Goal: Task Accomplishment & Management: Use online tool/utility

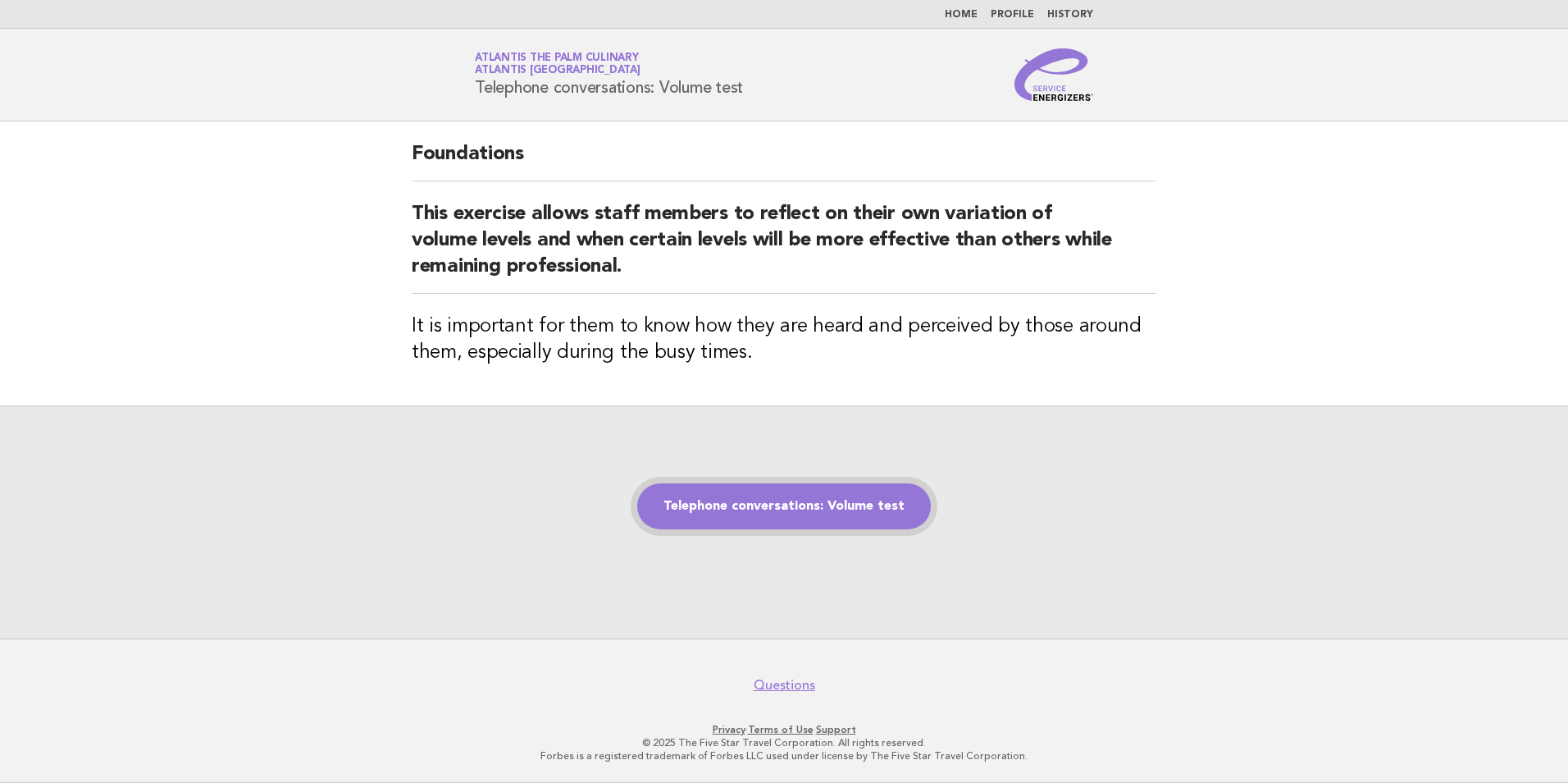
click at [727, 487] on link "Telephone conversations: Volume test" at bounding box center [784, 506] width 293 height 46
click at [721, 499] on link "Telephone conversations: Volume test" at bounding box center [784, 506] width 293 height 46
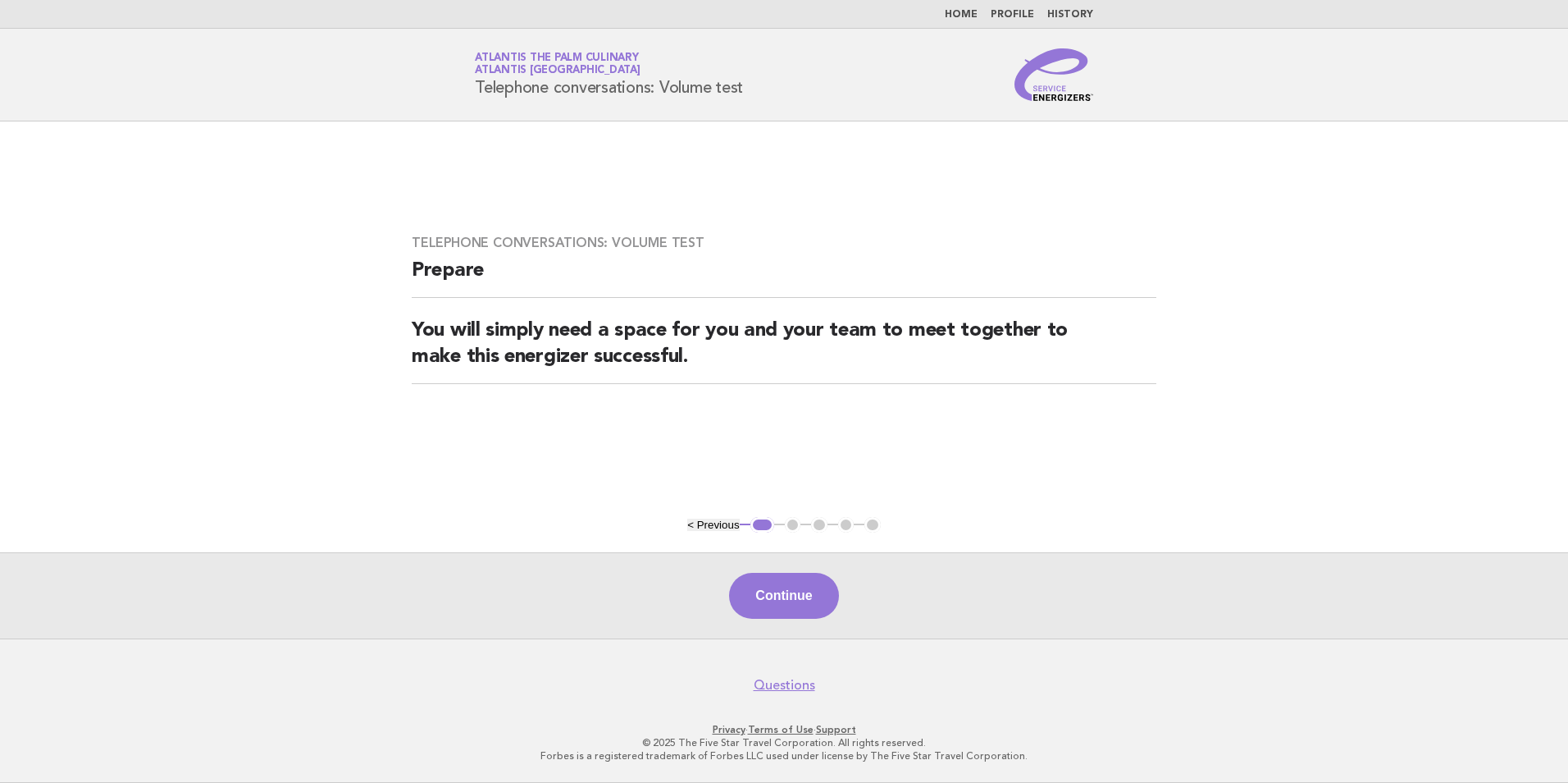
click at [755, 589] on button "Continue" at bounding box center [784, 596] width 109 height 46
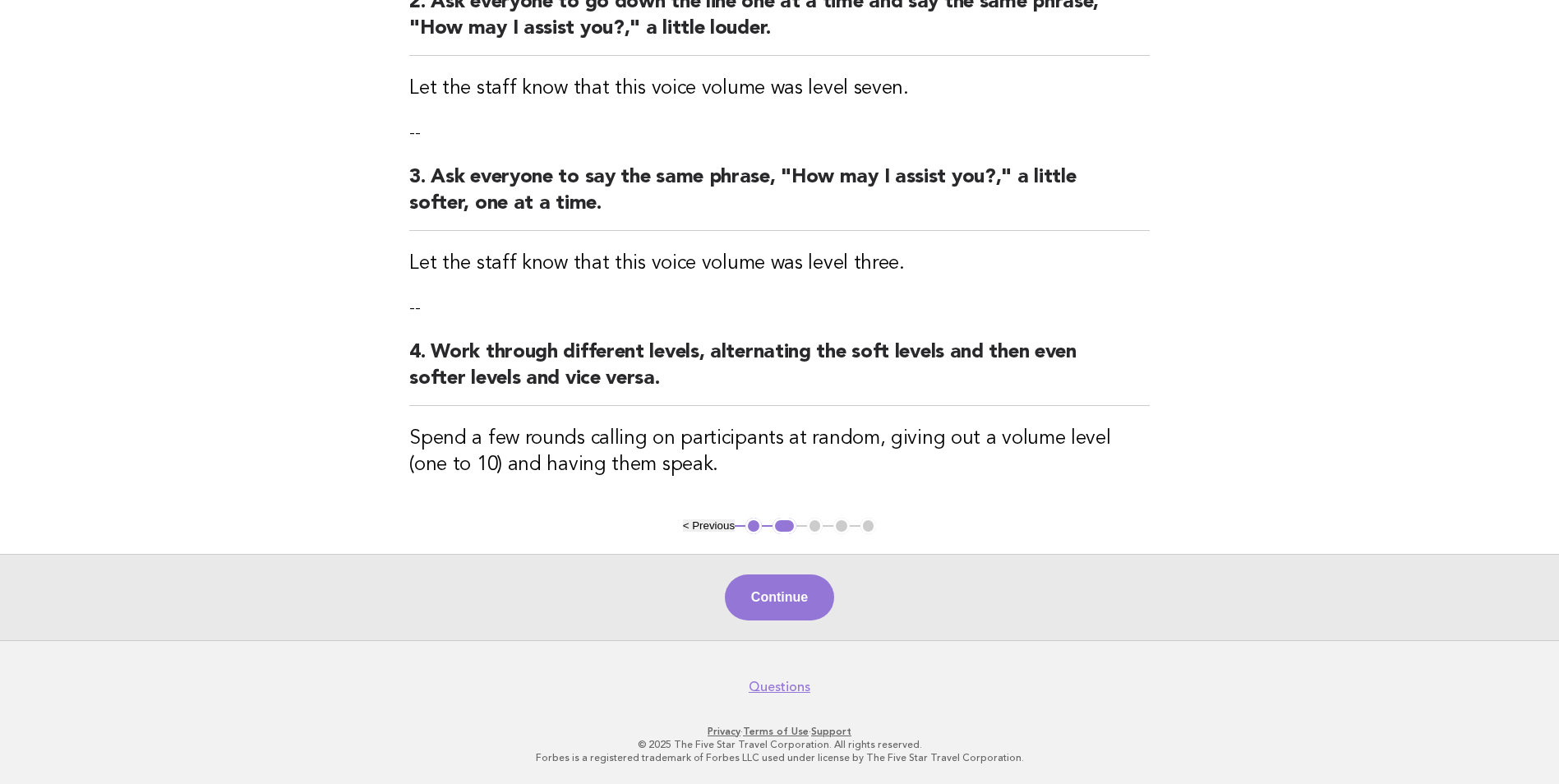
click at [761, 595] on button "Continue" at bounding box center [779, 597] width 110 height 46
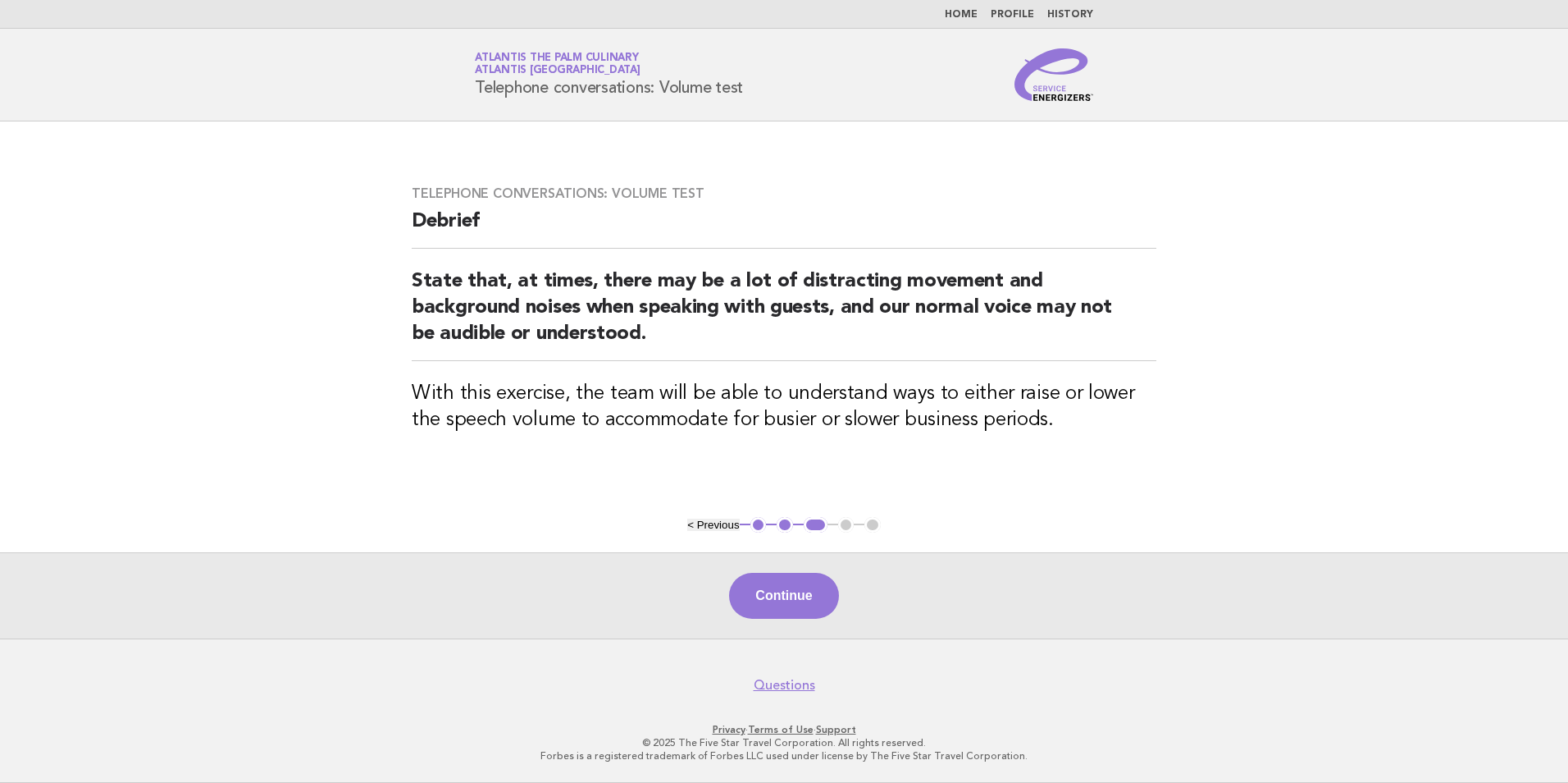
click at [784, 573] on div "Continue" at bounding box center [784, 595] width 1568 height 86
click at [780, 589] on button "Continue" at bounding box center [784, 596] width 109 height 46
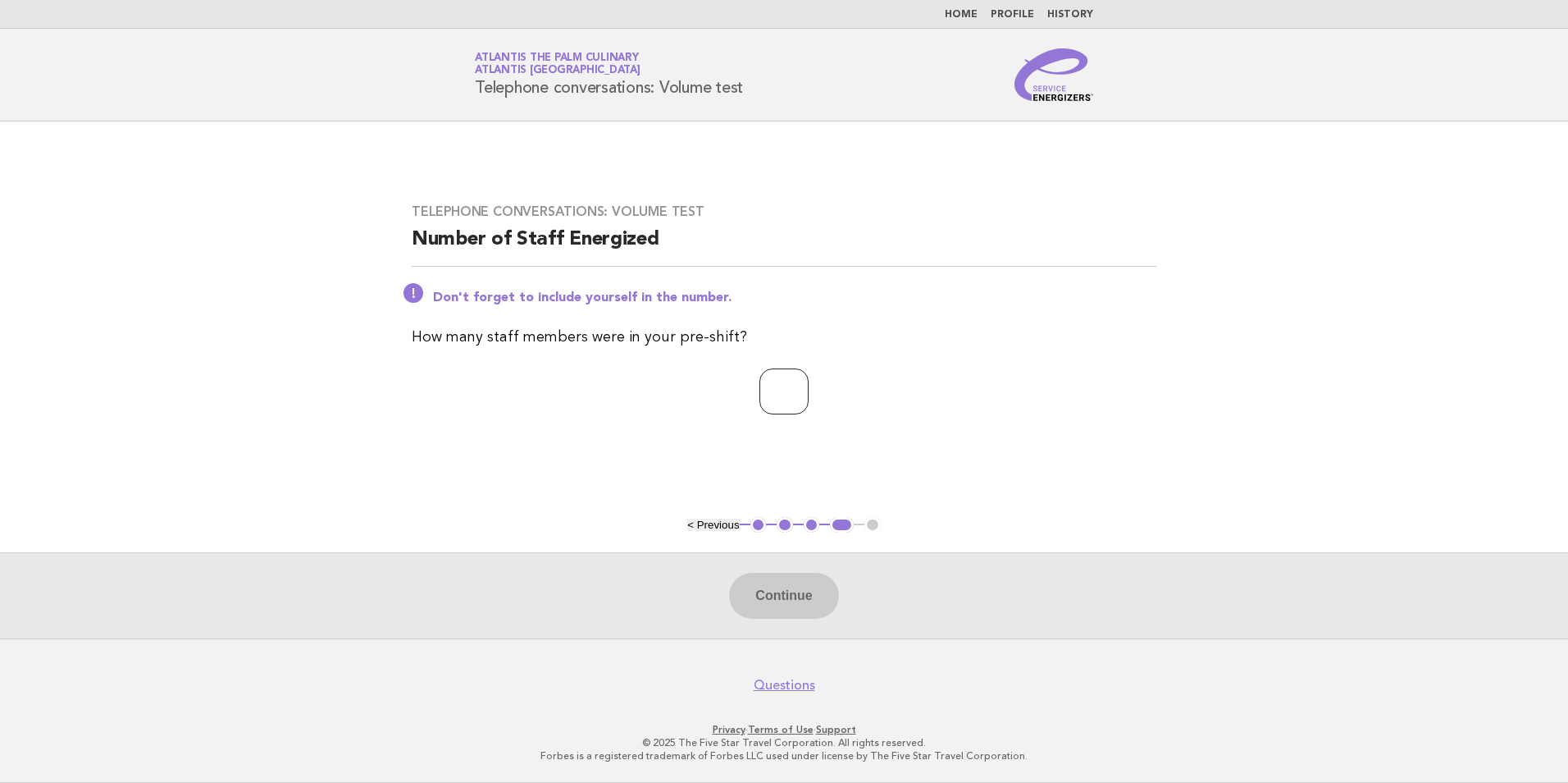
click at [809, 371] on input "number" at bounding box center [784, 392] width 49 height 46
type input "**"
click at [838, 603] on button "Continue" at bounding box center [784, 596] width 109 height 46
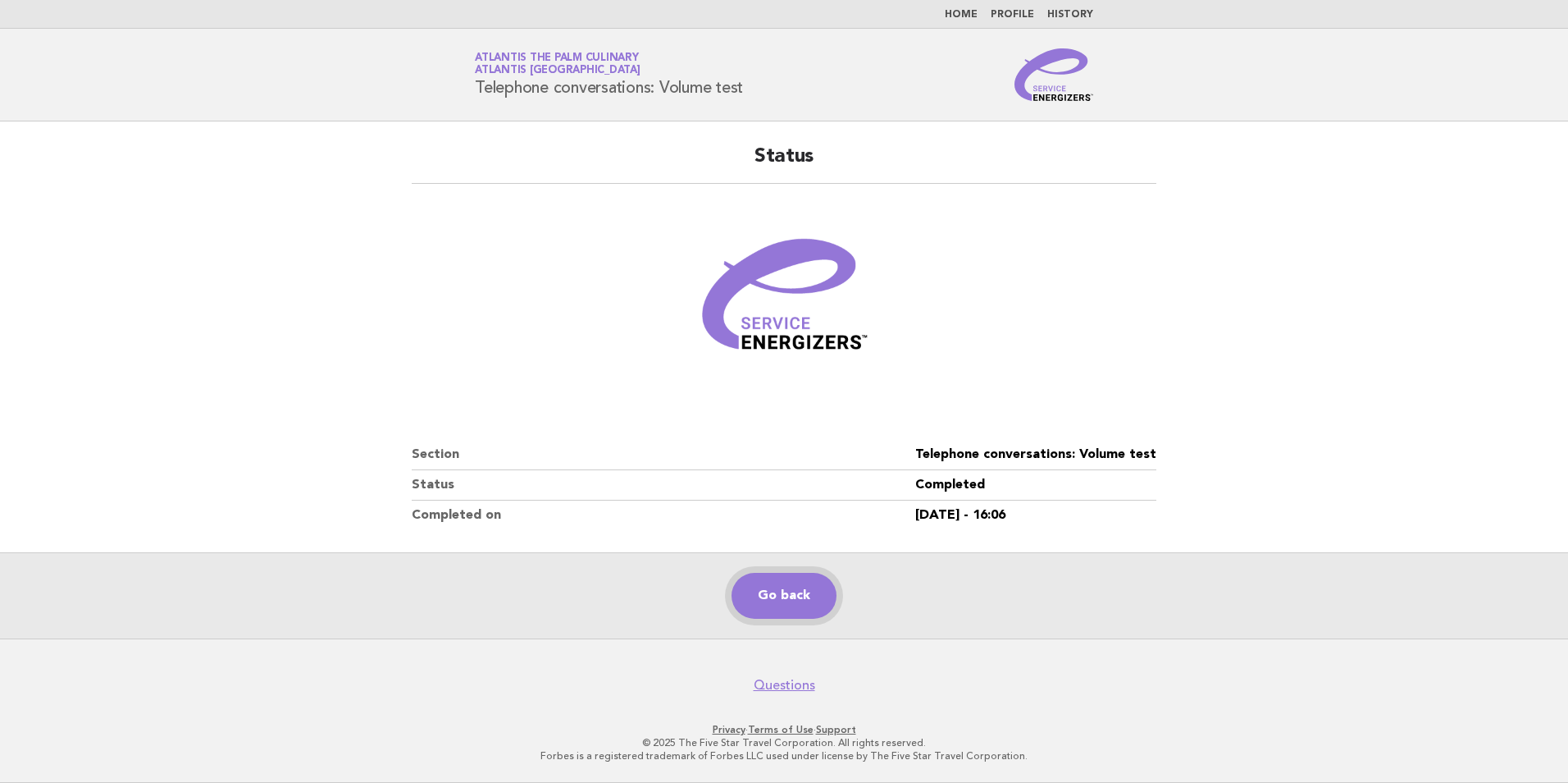
click at [810, 592] on link "Go back" at bounding box center [784, 596] width 105 height 46
